Goal: Transaction & Acquisition: Purchase product/service

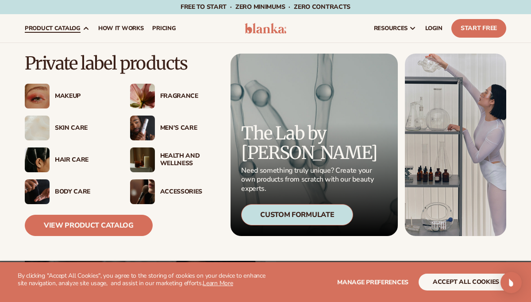
click at [64, 125] on div "Skin Care" at bounding box center [84, 128] width 58 height 8
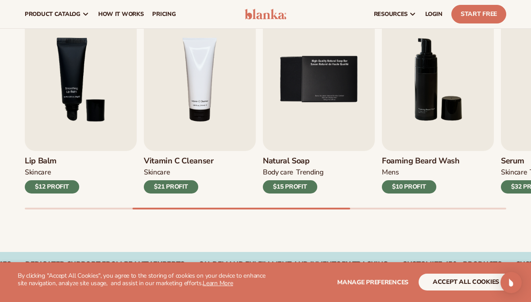
scroll to position [303, 0]
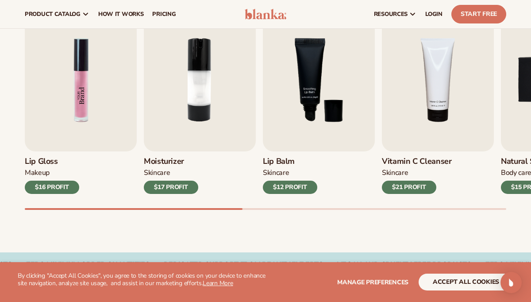
click at [80, 113] on img "1 / 9" at bounding box center [81, 79] width 112 height 143
click at [48, 188] on div "$16 PROFIT" at bounding box center [52, 187] width 54 height 13
click at [58, 120] on img "1 / 9" at bounding box center [81, 79] width 112 height 143
click at [92, 98] on img "1 / 9" at bounding box center [81, 79] width 112 height 143
click at [48, 164] on h3 "Lip Gloss" at bounding box center [52, 162] width 54 height 10
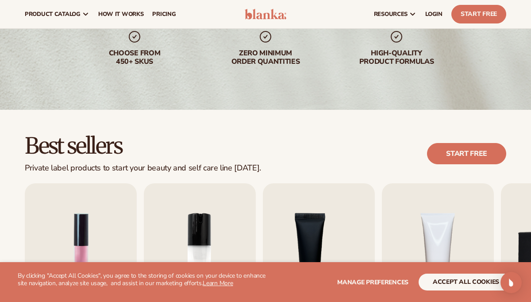
scroll to position [0, 0]
